Goal: Communication & Community: Answer question/provide support

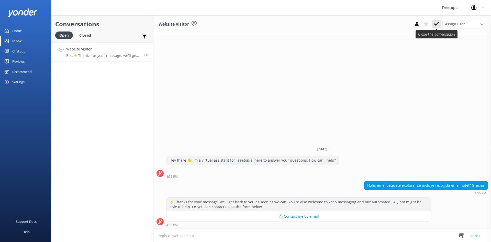
click at [439, 25] on button at bounding box center [436, 24] width 9 height 8
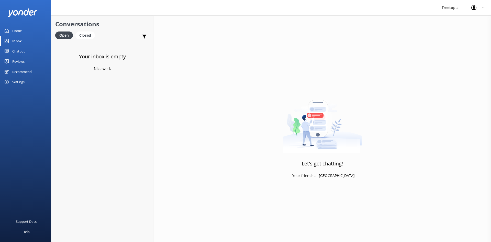
drag, startPoint x: 149, startPoint y: 62, endPoint x: 151, endPoint y: 72, distance: 9.7
click at [151, 72] on div "Your inbox is empty Nice work" at bounding box center [102, 141] width 102 height 199
click at [31, 31] on link "Home" at bounding box center [25, 31] width 51 height 10
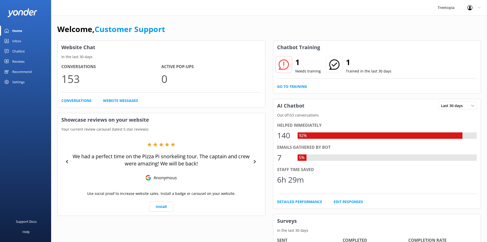
click at [18, 49] on div "Chatbot" at bounding box center [18, 51] width 13 height 10
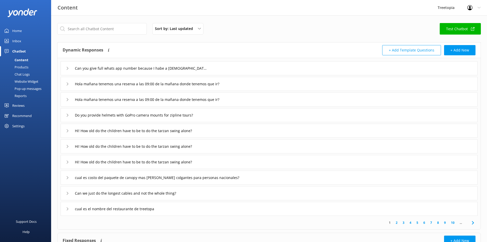
click at [21, 29] on div "Home" at bounding box center [16, 31] width 9 height 10
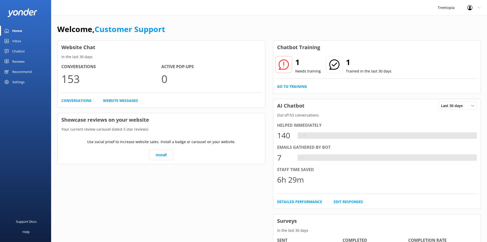
click at [26, 30] on link "Home" at bounding box center [25, 31] width 51 height 10
click at [15, 31] on div "Home" at bounding box center [17, 31] width 10 height 10
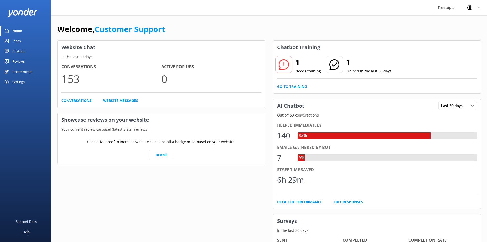
click at [16, 40] on div "Inbox" at bounding box center [16, 41] width 9 height 10
